Goal: Information Seeking & Learning: Learn about a topic

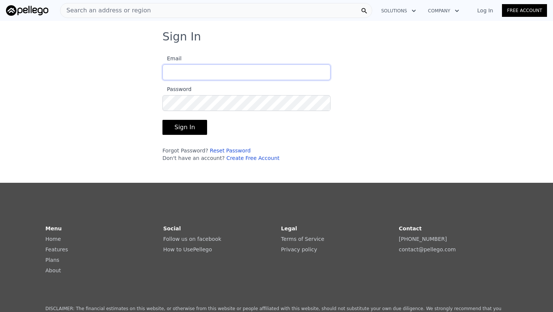
type input "[EMAIL_ADDRESS][DOMAIN_NAME]"
click at [182, 130] on button "Sign In" at bounding box center [184, 127] width 45 height 15
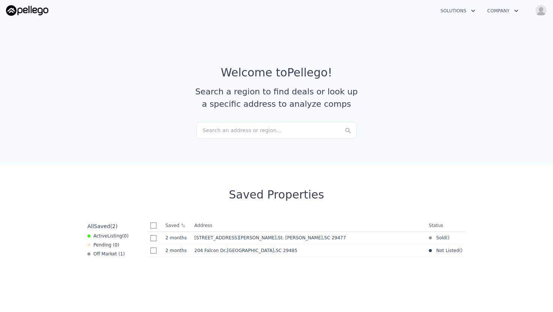
click at [218, 132] on div "Search an address or region..." at bounding box center [276, 130] width 161 height 17
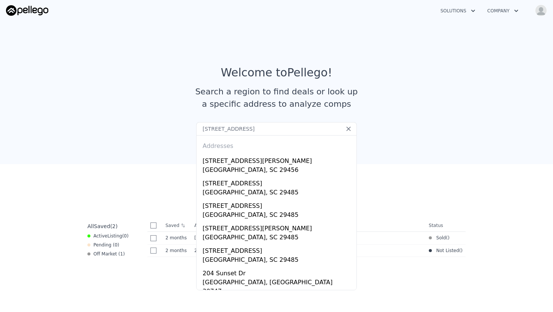
click at [231, 129] on input "[STREET_ADDRESS]" at bounding box center [276, 129] width 161 height 14
click at [307, 132] on input "[STREET_ADDRESS]" at bounding box center [276, 129] width 161 height 14
click at [297, 127] on input "[STREET_ADDRESS]" at bounding box center [276, 129] width 161 height 14
type input "[STREET_ADDRESS]"
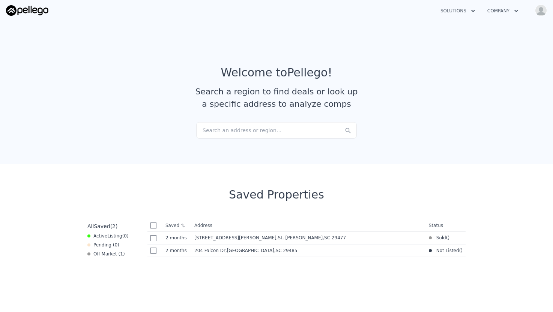
click at [297, 131] on div "Search an address or region..." at bounding box center [276, 130] width 161 height 17
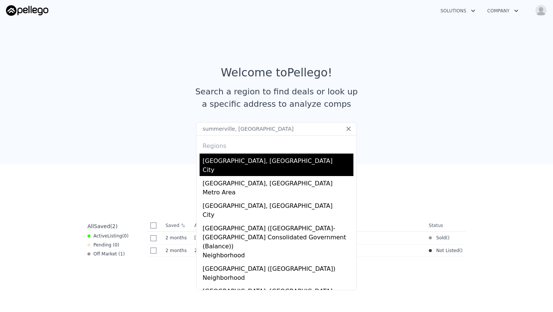
type input "summerville, [GEOGRAPHIC_DATA]"
click at [224, 164] on div "[GEOGRAPHIC_DATA], [GEOGRAPHIC_DATA]" at bounding box center [278, 160] width 151 height 12
